Goal: Book appointment/travel/reservation

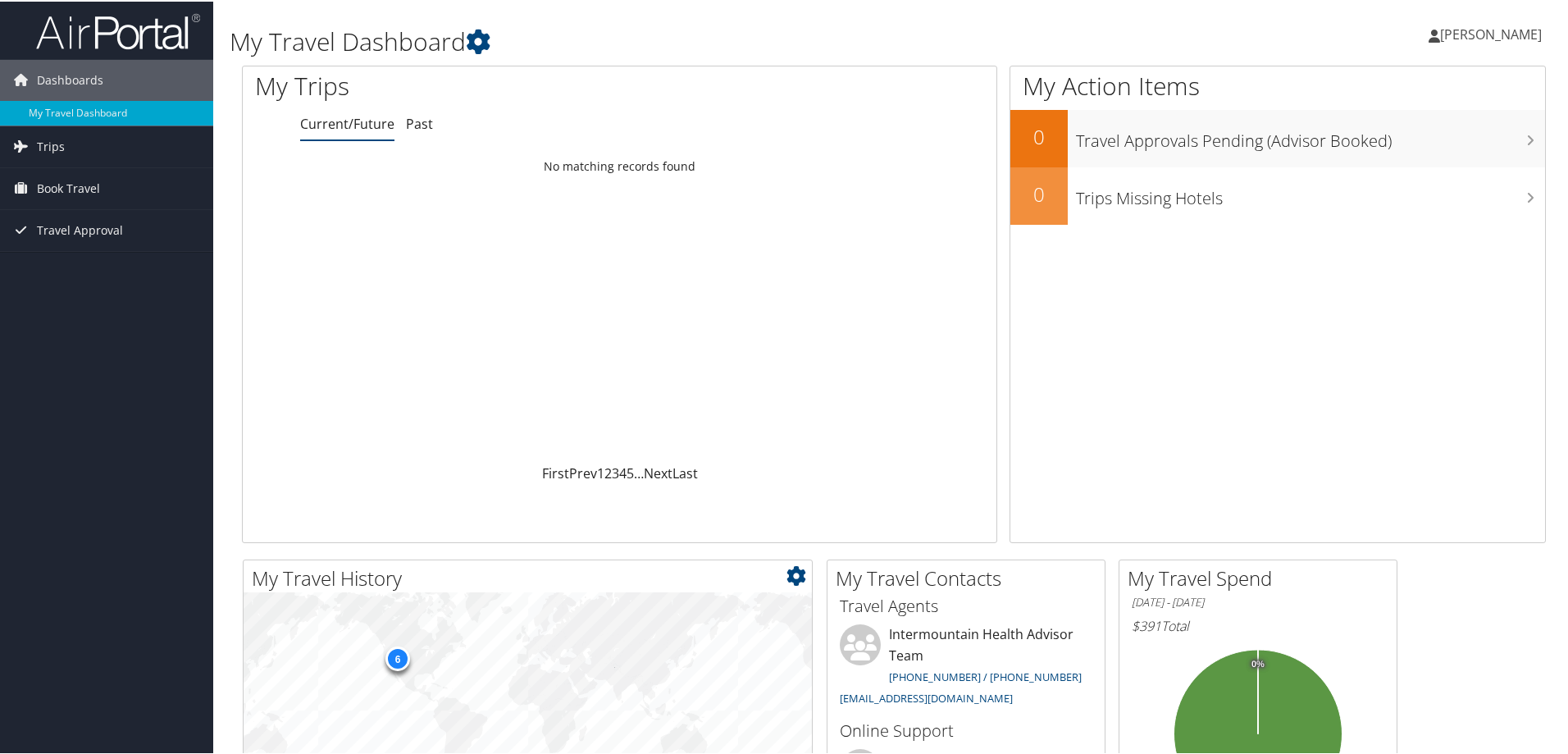
click at [393, 658] on div "6" at bounding box center [397, 656] width 24 height 24
click at [111, 193] on link "Book Travel" at bounding box center [107, 187] width 213 height 41
click at [83, 194] on span "Book Travel" at bounding box center [68, 187] width 64 height 41
click at [91, 150] on link "Trips" at bounding box center [107, 145] width 213 height 41
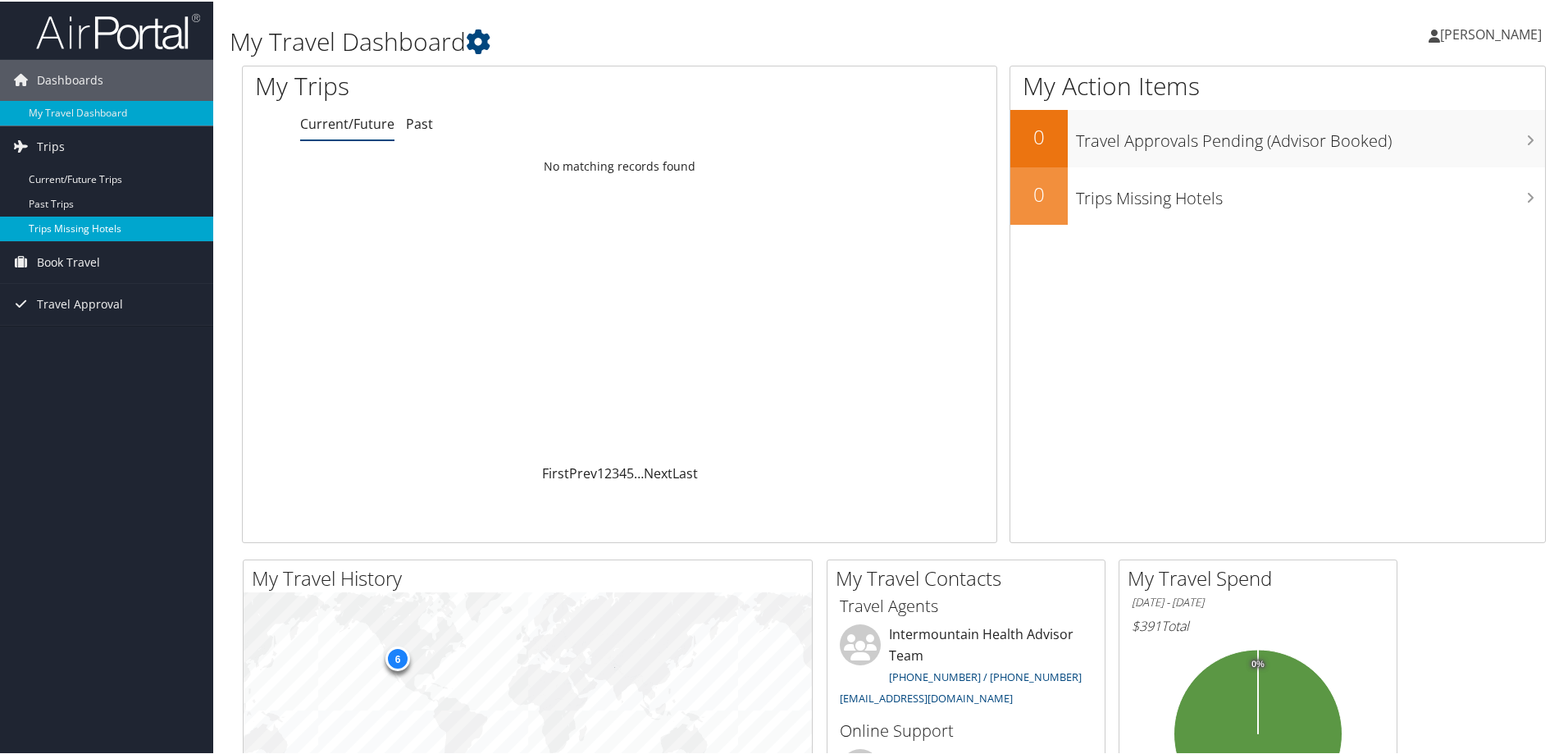
click at [85, 238] on link "Trips Missing Hotels" at bounding box center [107, 227] width 213 height 24
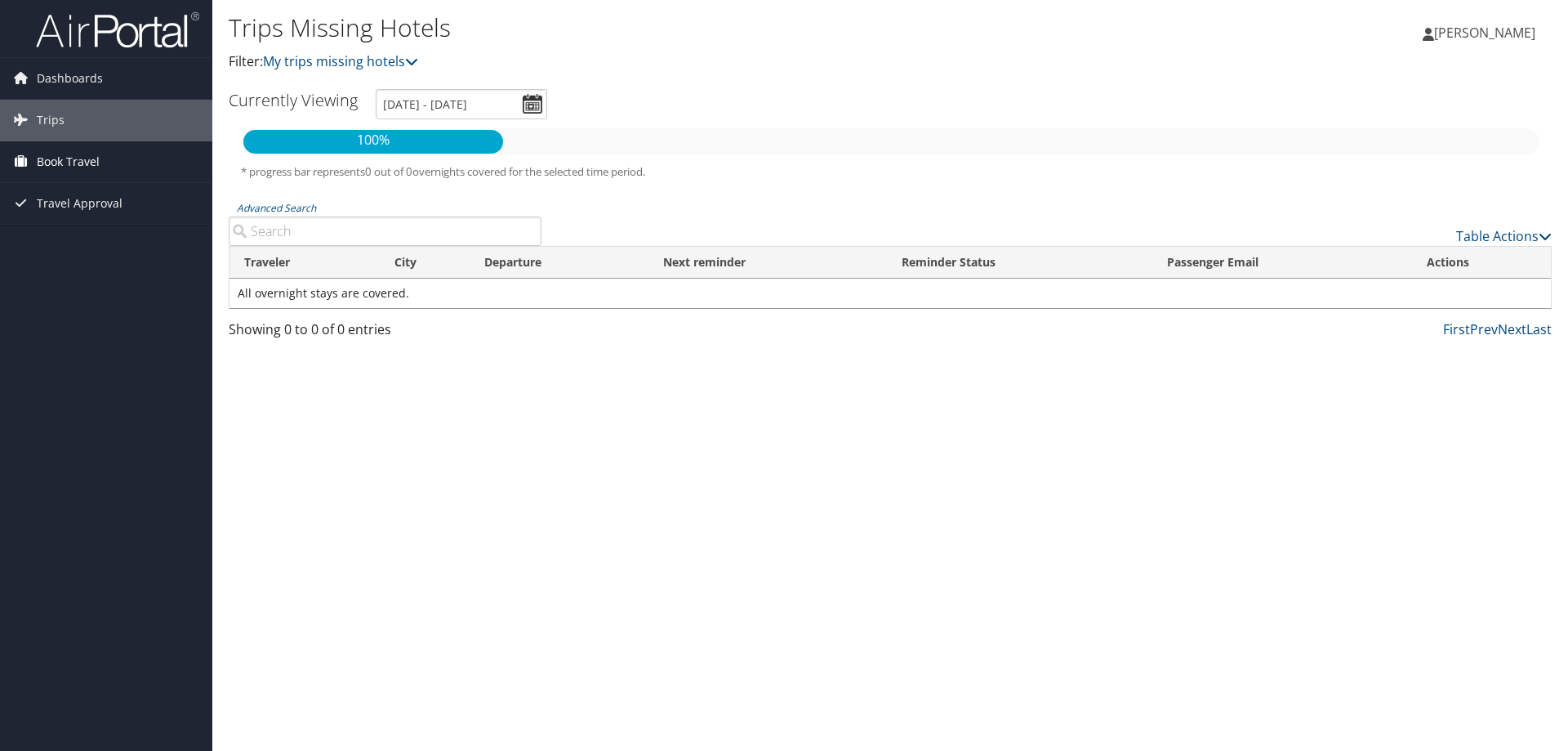
click at [140, 153] on link "Book Travel" at bounding box center [106, 161] width 212 height 41
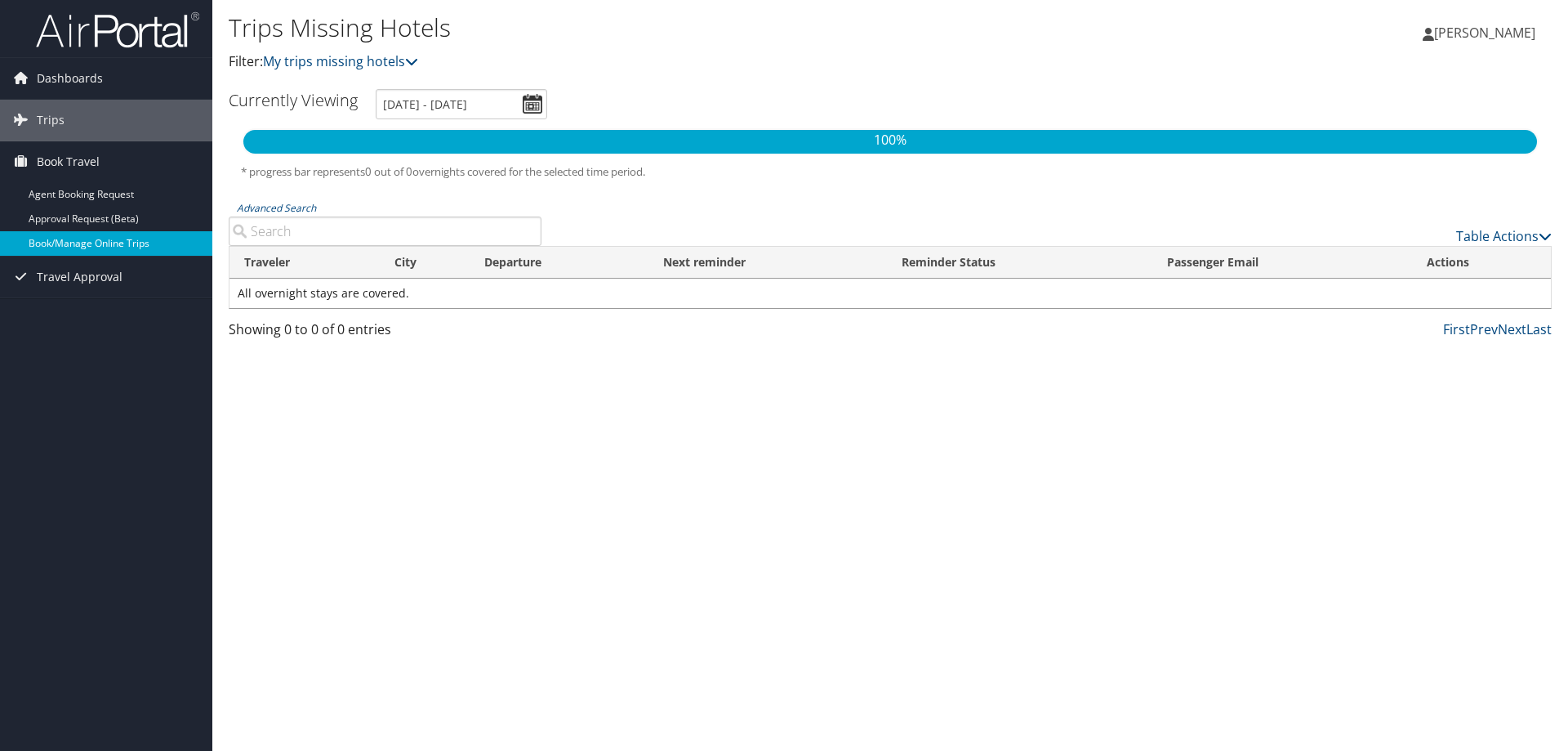
click at [116, 248] on link "Book/Manage Online Trips" at bounding box center [106, 243] width 212 height 24
